Goal: Obtain resource: Download file/media

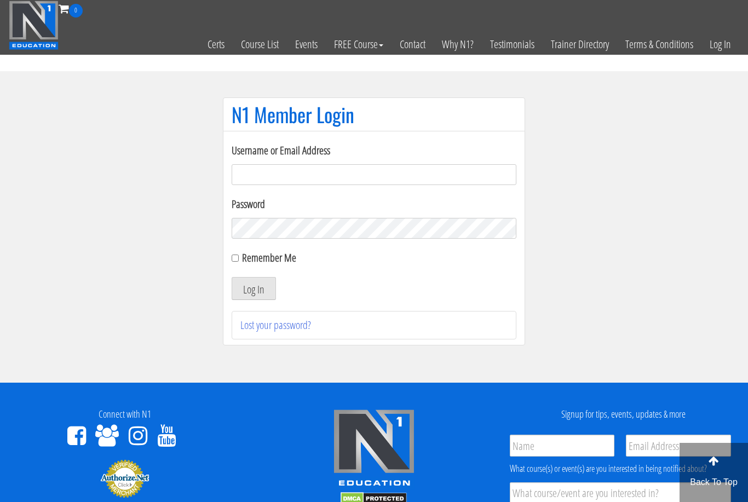
type input "[EMAIL_ADDRESS][DOMAIN_NAME]"
click at [254, 289] on button "Log In" at bounding box center [254, 288] width 44 height 23
click at [258, 299] on button "Log In" at bounding box center [254, 288] width 44 height 23
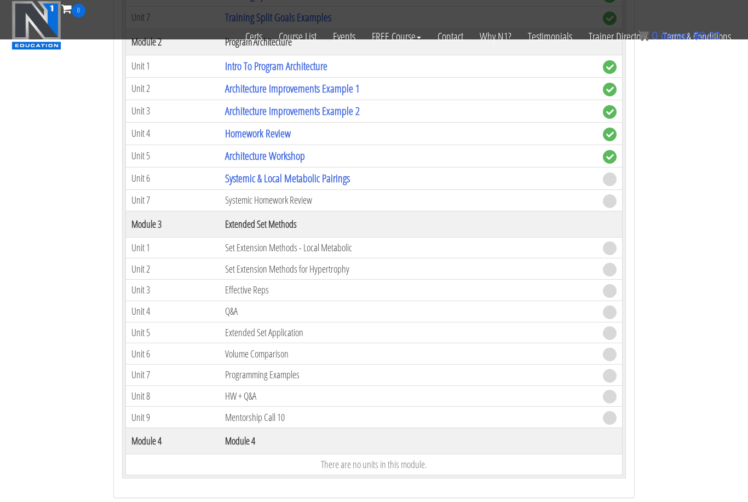
scroll to position [1490, 0]
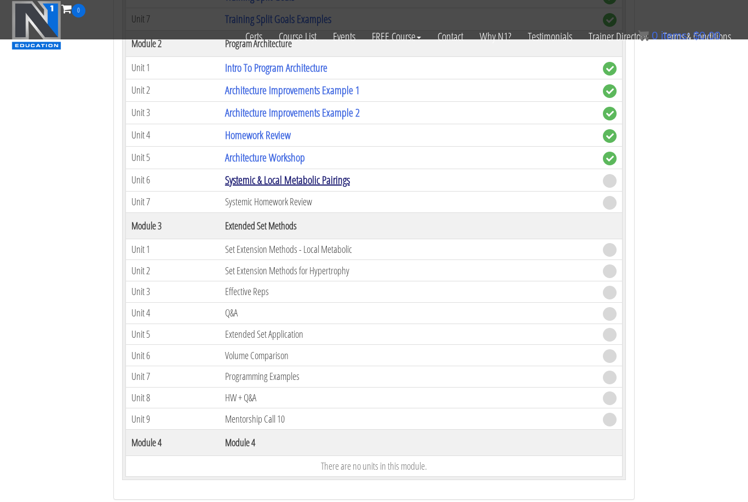
click at [308, 173] on link "Systemic & Local Metabolic Pairings" at bounding box center [287, 180] width 125 height 15
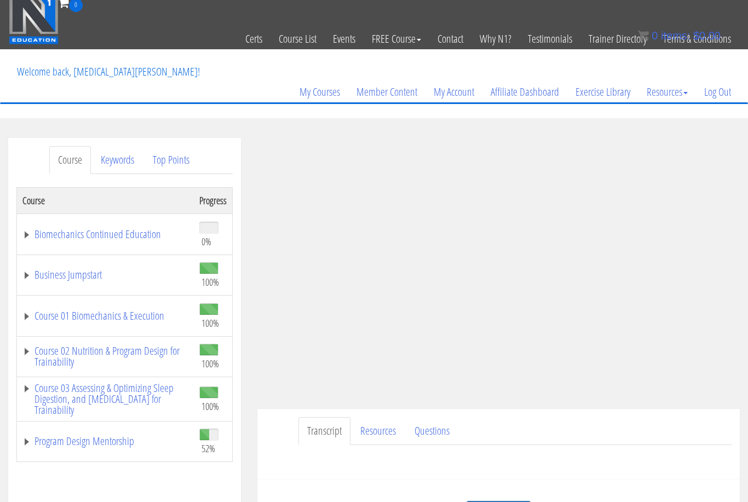
scroll to position [86, 0]
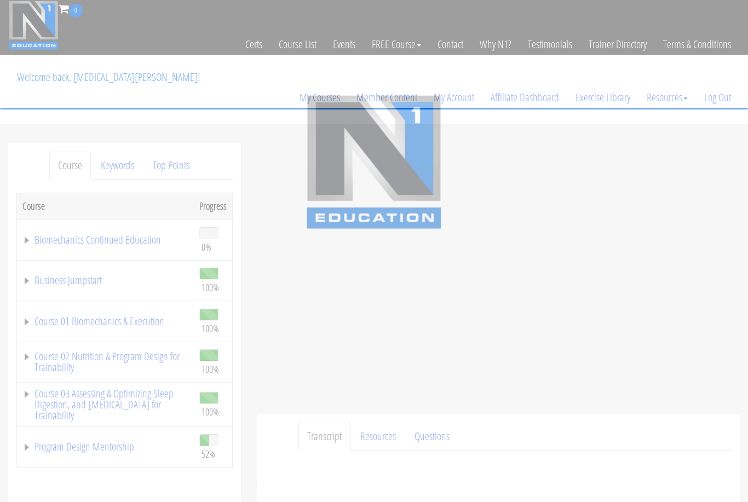
scroll to position [86, 0]
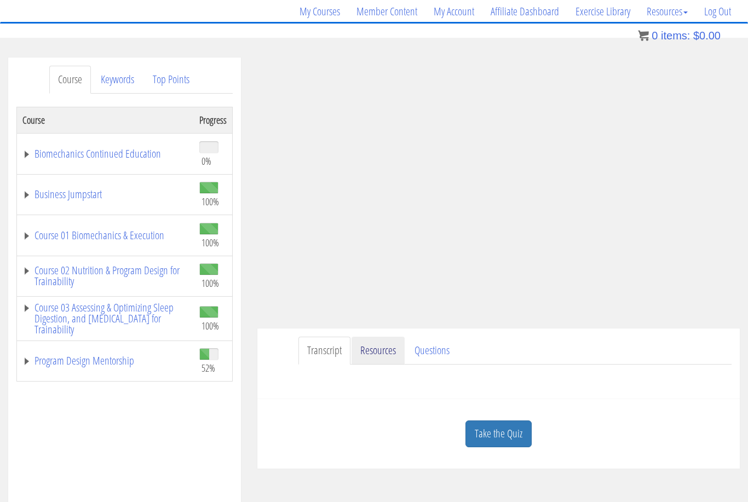
click at [384, 357] on link "Resources" at bounding box center [378, 351] width 53 height 28
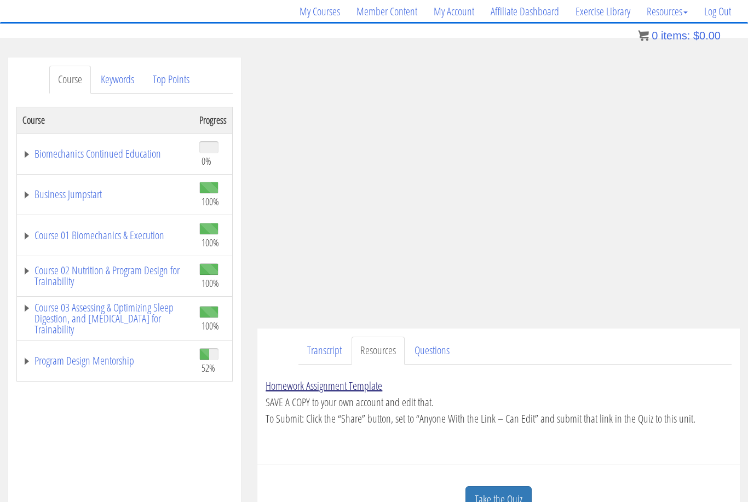
click at [338, 388] on link "Homework Assignment Template" at bounding box center [324, 386] width 117 height 15
